Goal: Task Accomplishment & Management: Manage account settings

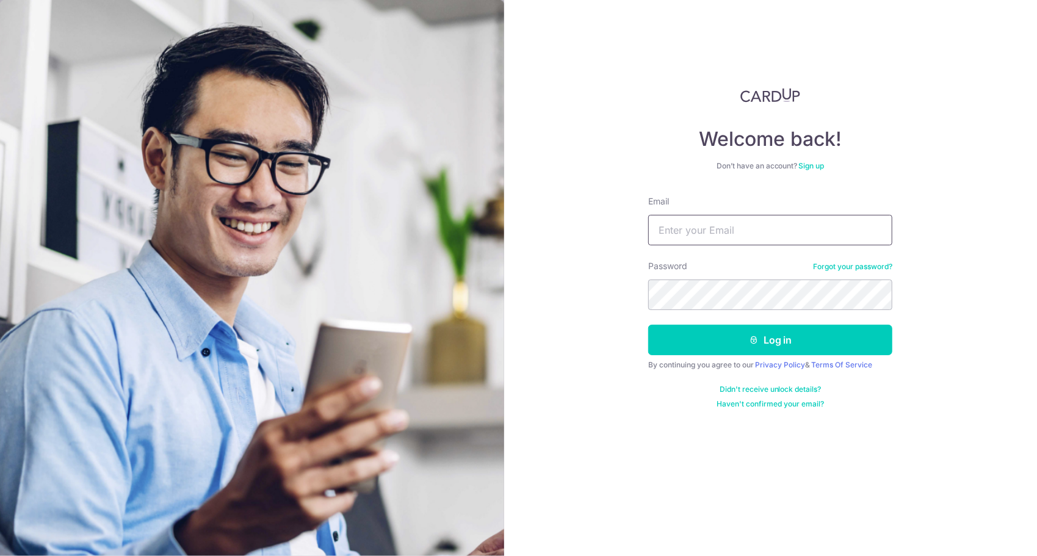
click at [715, 222] on input "Email" at bounding box center [770, 230] width 244 height 31
type input "[EMAIL_ADDRESS][DOMAIN_NAME]"
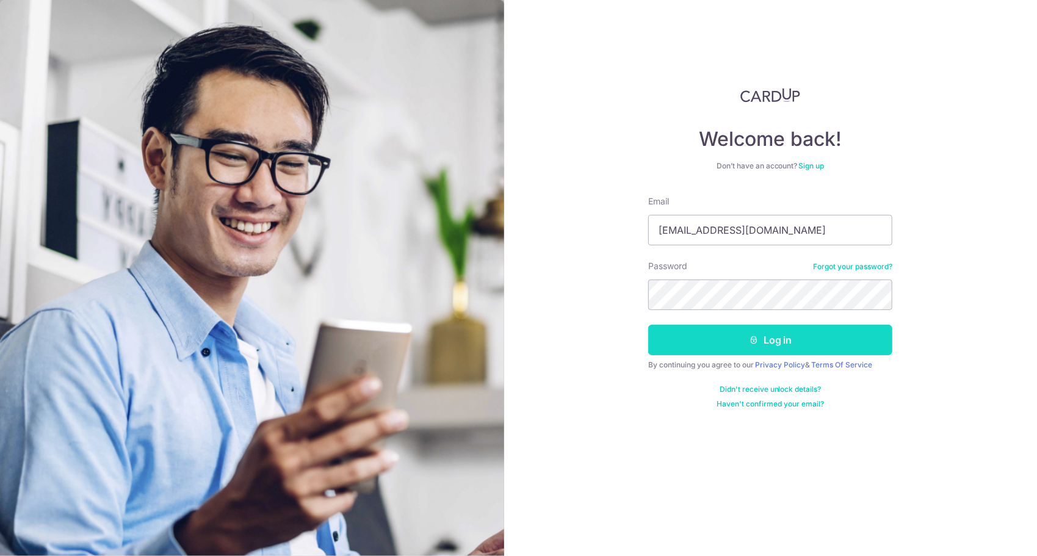
click at [794, 339] on button "Log in" at bounding box center [770, 340] width 244 height 31
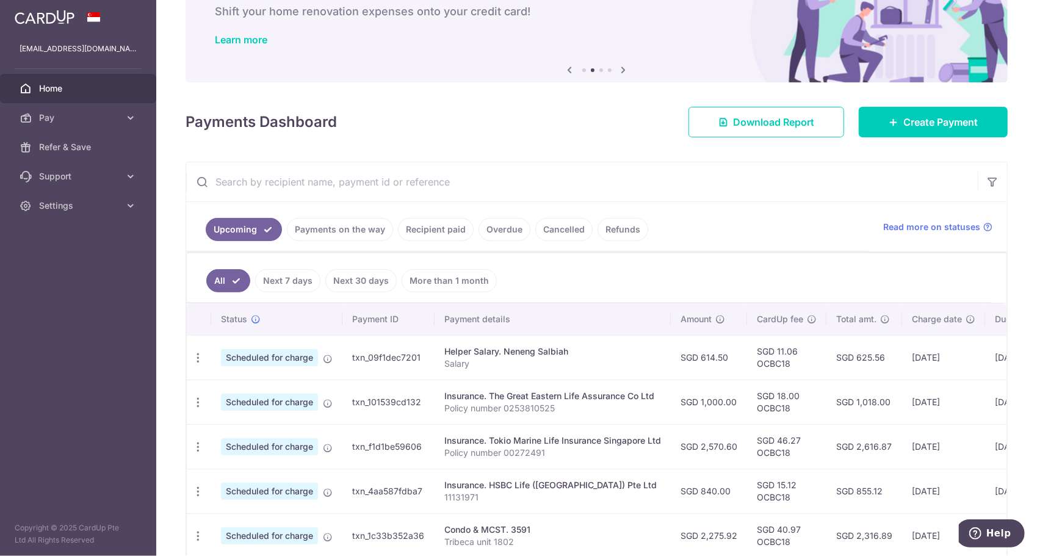
scroll to position [167, 0]
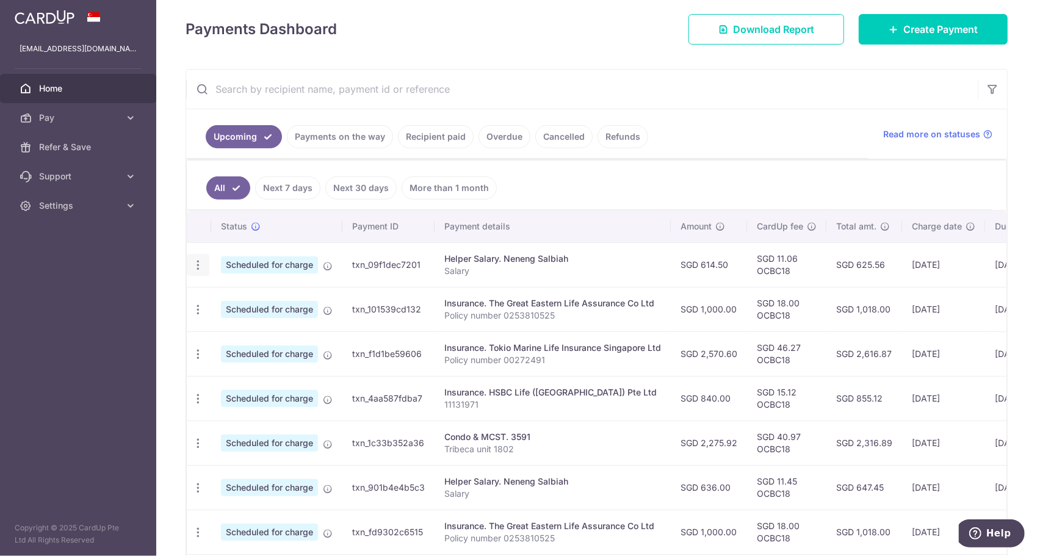
click at [195, 264] on icon "button" at bounding box center [198, 265] width 13 height 13
click at [268, 325] on span "Cancel payment" at bounding box center [263, 328] width 82 height 15
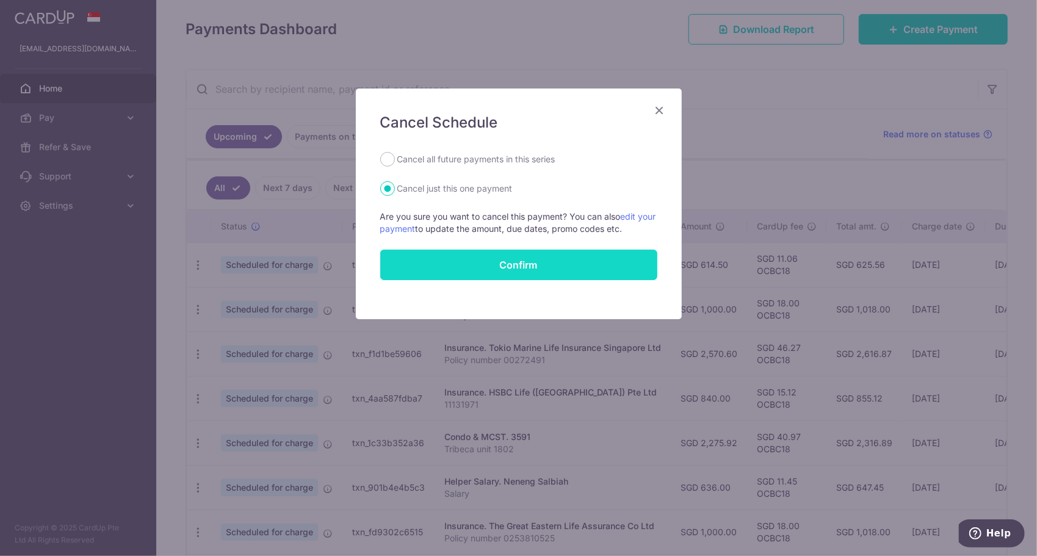
click at [506, 273] on button "Confirm" at bounding box center [518, 265] width 277 height 31
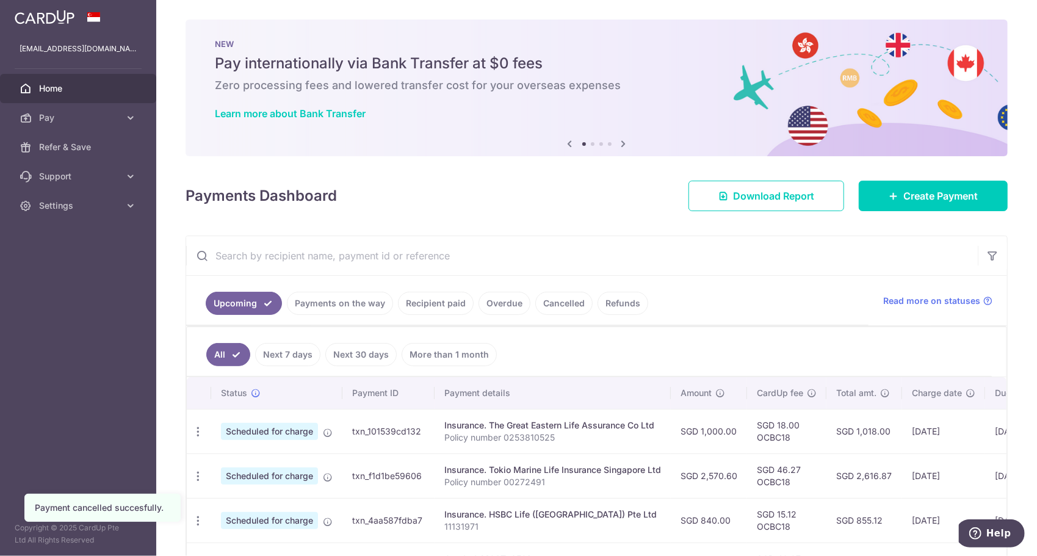
scroll to position [99, 0]
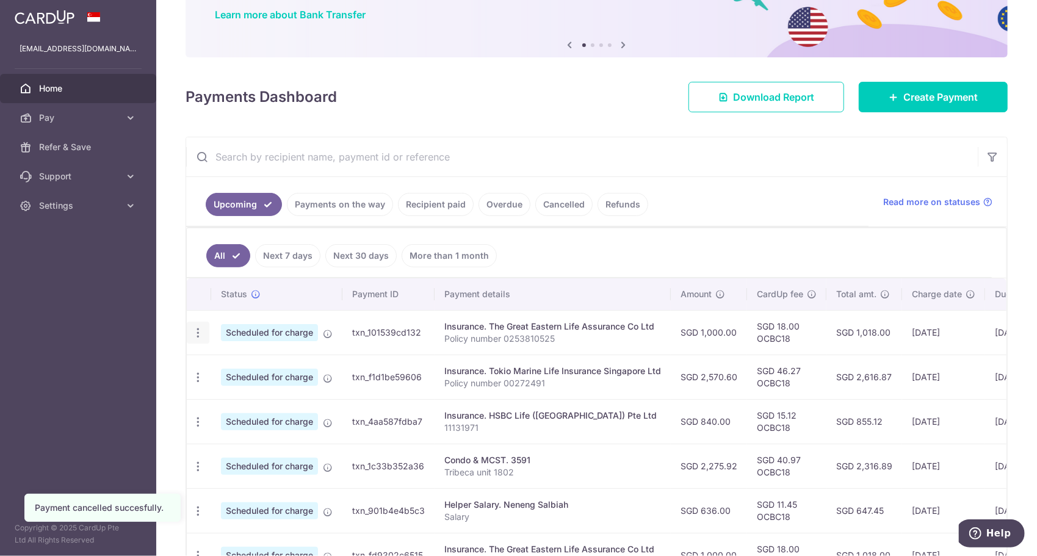
click at [198, 333] on icon "button" at bounding box center [198, 332] width 13 height 13
click at [261, 394] on span "Cancel payment" at bounding box center [263, 396] width 82 height 15
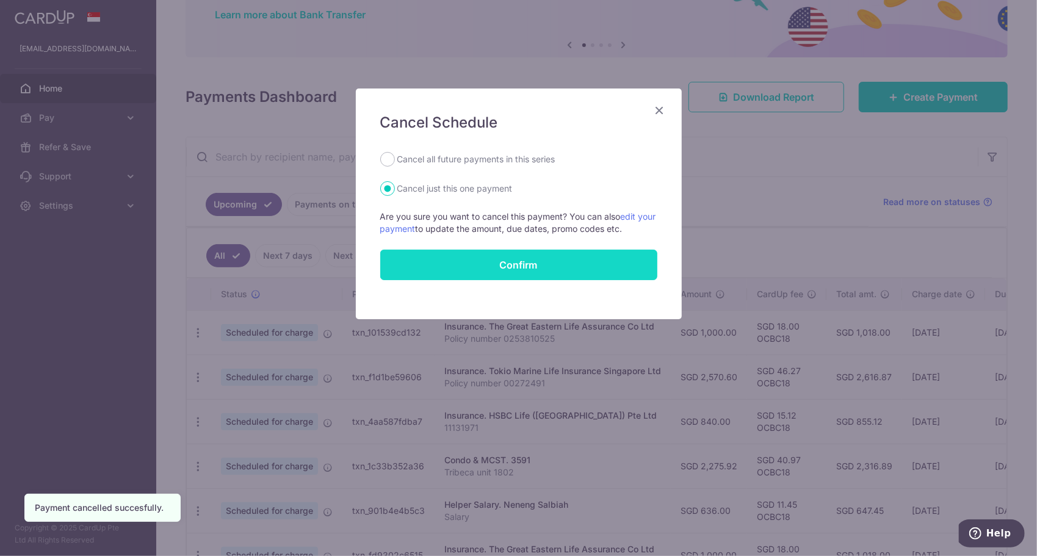
click at [433, 264] on button "Confirm" at bounding box center [518, 265] width 277 height 31
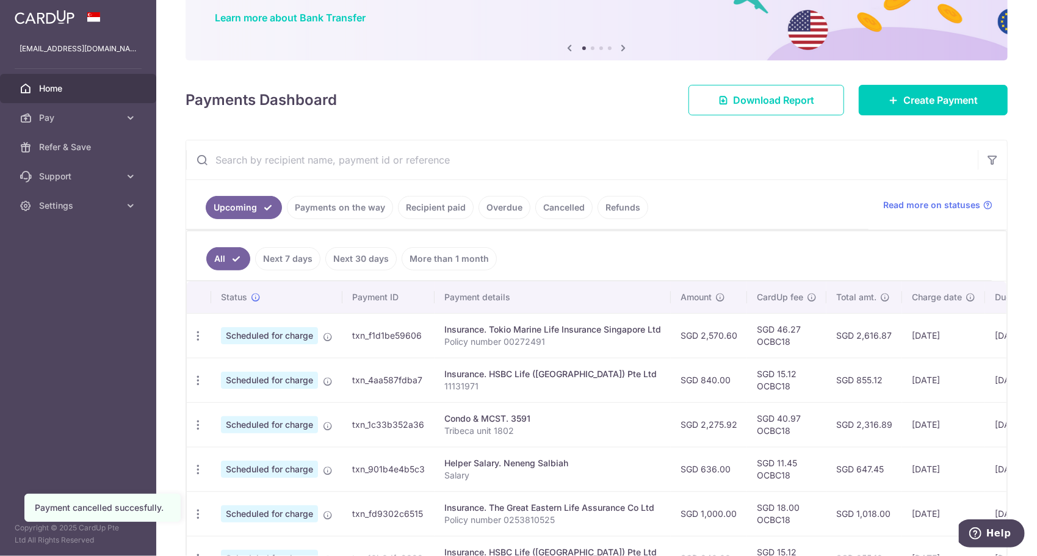
scroll to position [96, 0]
